Goal: Task Accomplishment & Management: Manage account settings

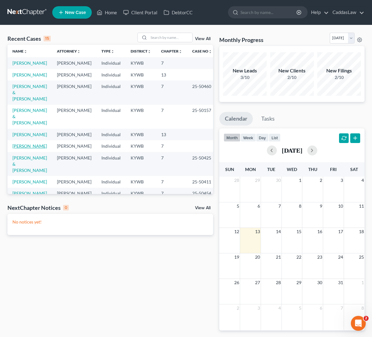
click at [30, 149] on link "[PERSON_NAME]" at bounding box center [29, 145] width 35 height 5
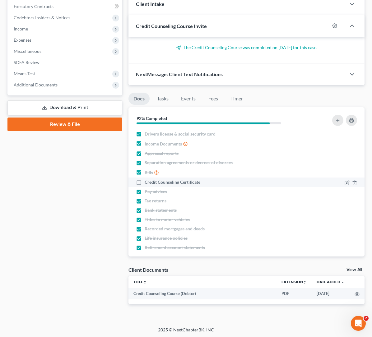
scroll to position [175, 0]
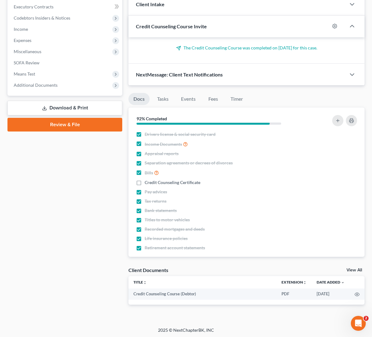
click at [357, 268] on link "View All" at bounding box center [355, 270] width 16 height 4
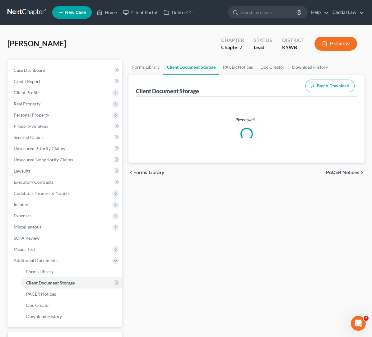
select select "7"
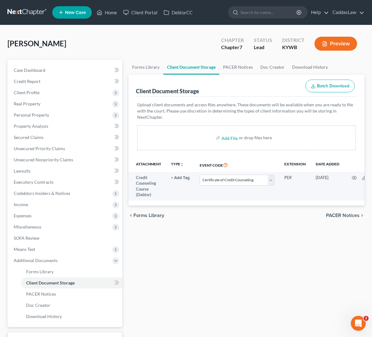
select select "7"
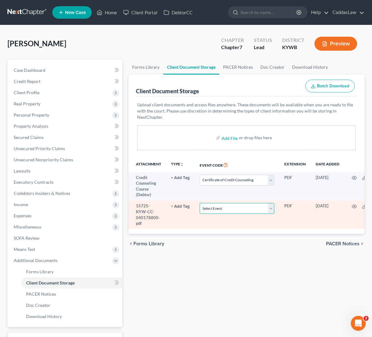
select select "7"
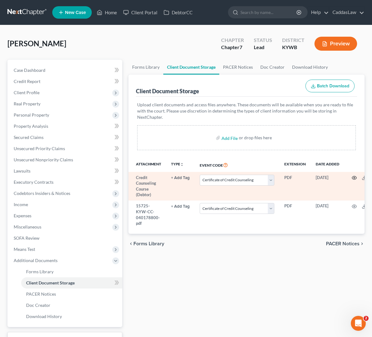
click at [353, 178] on icon "button" at bounding box center [354, 177] width 5 height 5
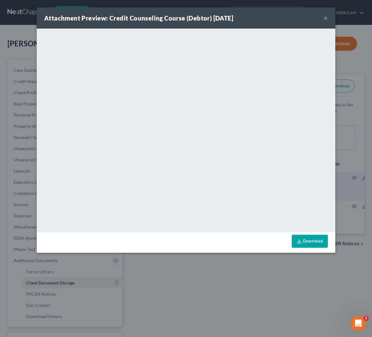
click at [326, 19] on button "×" at bounding box center [325, 17] width 4 height 7
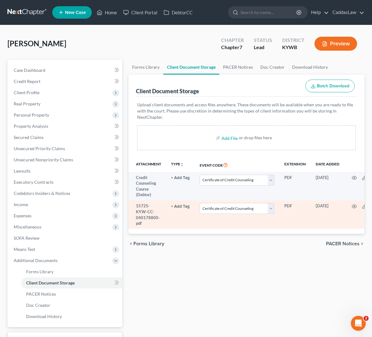
click at [147, 221] on td "15725-KYW-CC-040178800-pdf" at bounding box center [147, 215] width 38 height 29
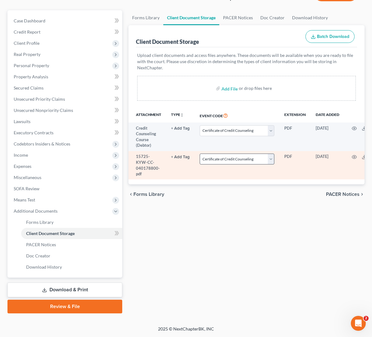
scroll to position [49, 0]
click at [252, 213] on div "Forms Library Client Document Storage PACER Notices Doc Creator Download Histor…" at bounding box center [246, 161] width 242 height 303
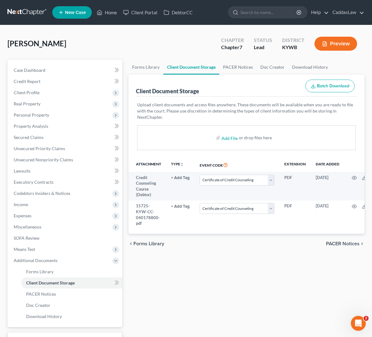
scroll to position [0, 0]
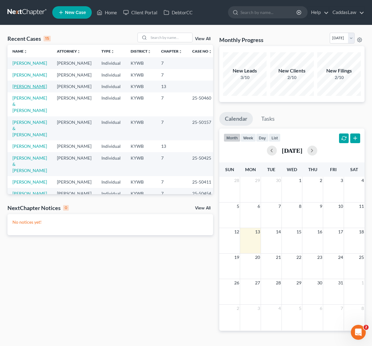
click at [32, 89] on link "[PERSON_NAME]" at bounding box center [29, 86] width 35 height 5
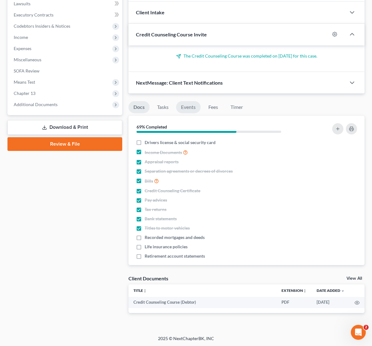
scroll to position [167, 0]
